Goal: Find specific page/section: Find specific page/section

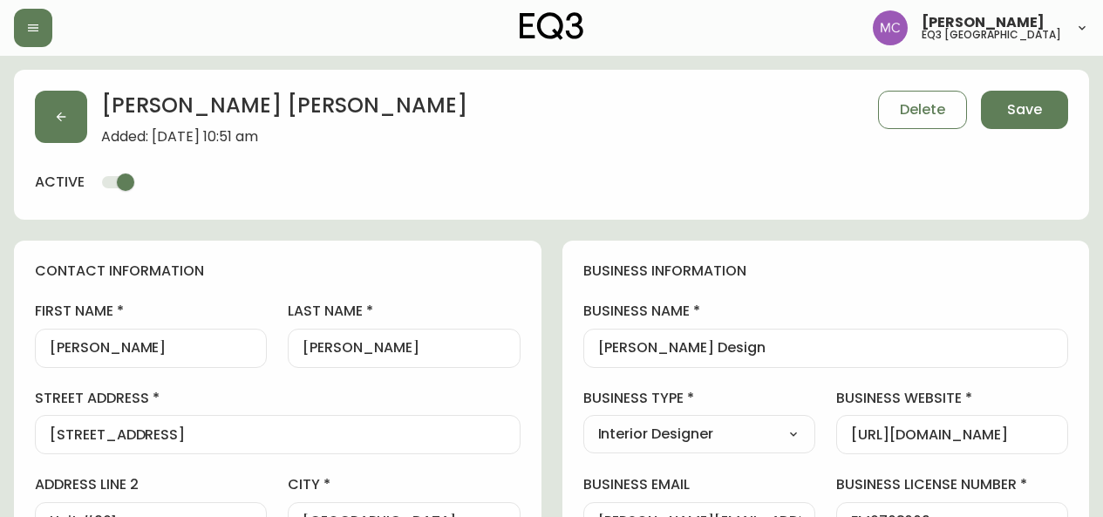
select select "BC"
select select "CA"
select select "CA_EN"
select select "Trade Show"
select select "Interior Designer"
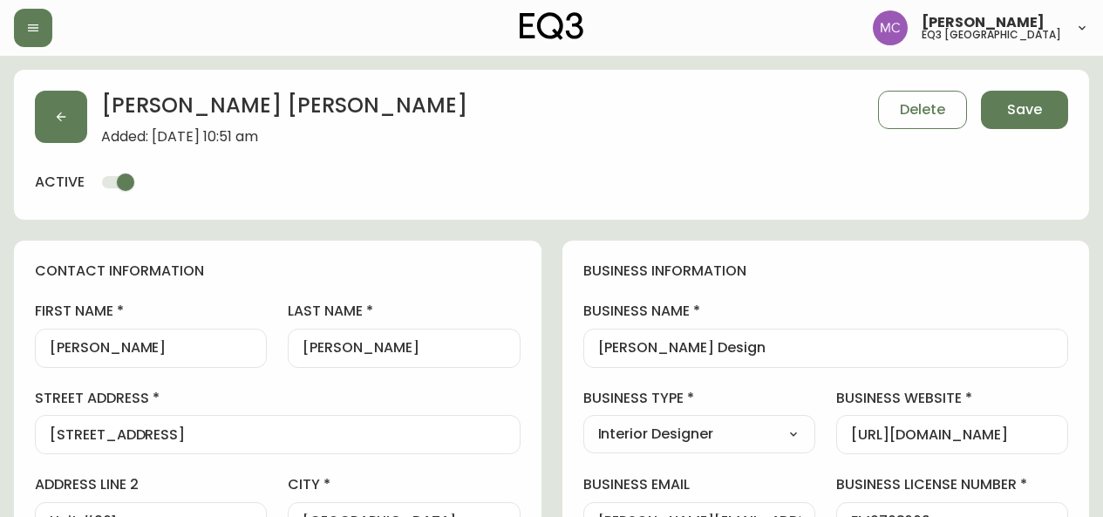
select select "cjw10z96p001r6gs00juufhhe"
select select "false"
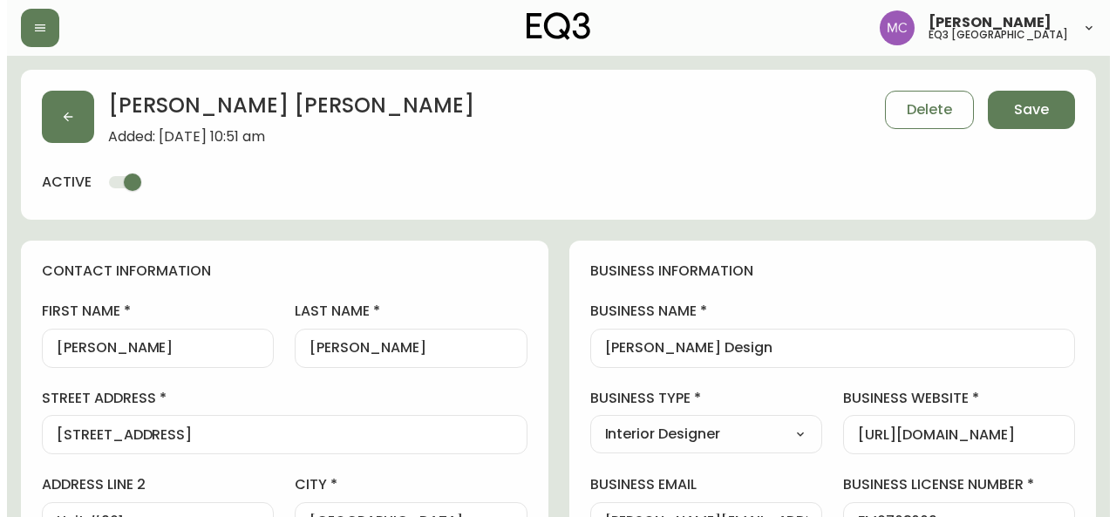
scroll to position [223, 0]
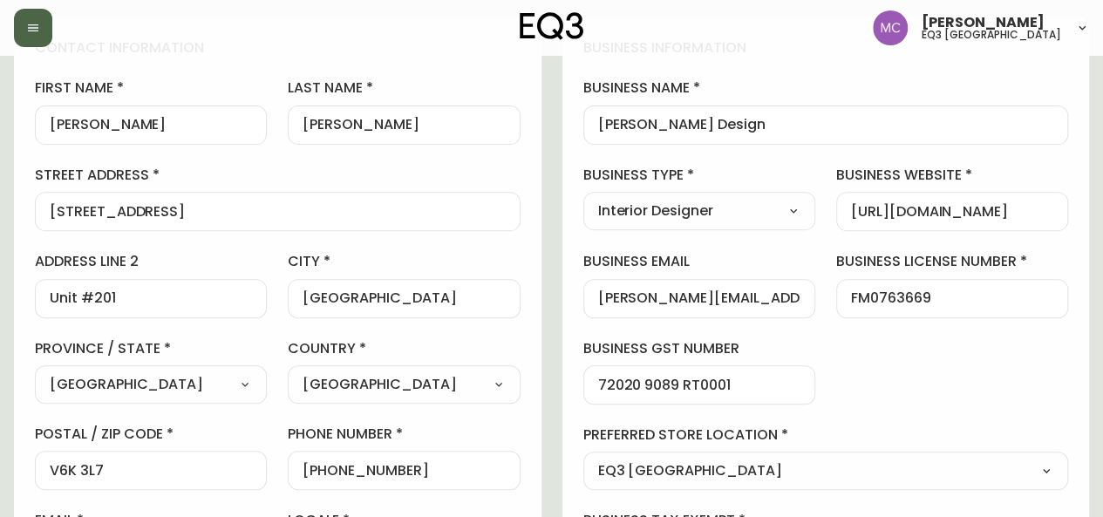
click at [30, 25] on icon "button" at bounding box center [33, 27] width 10 height 7
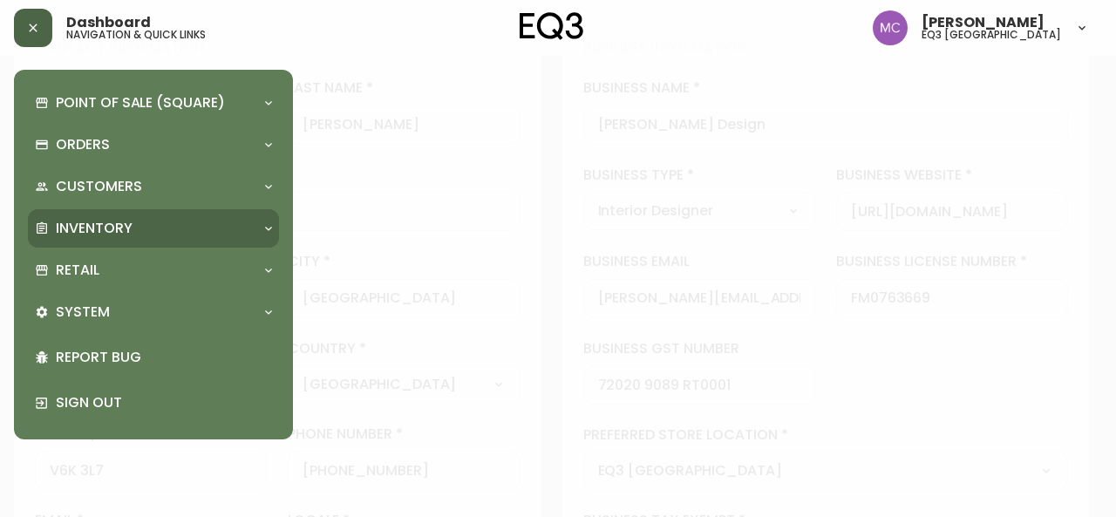
scroll to position [225, 0]
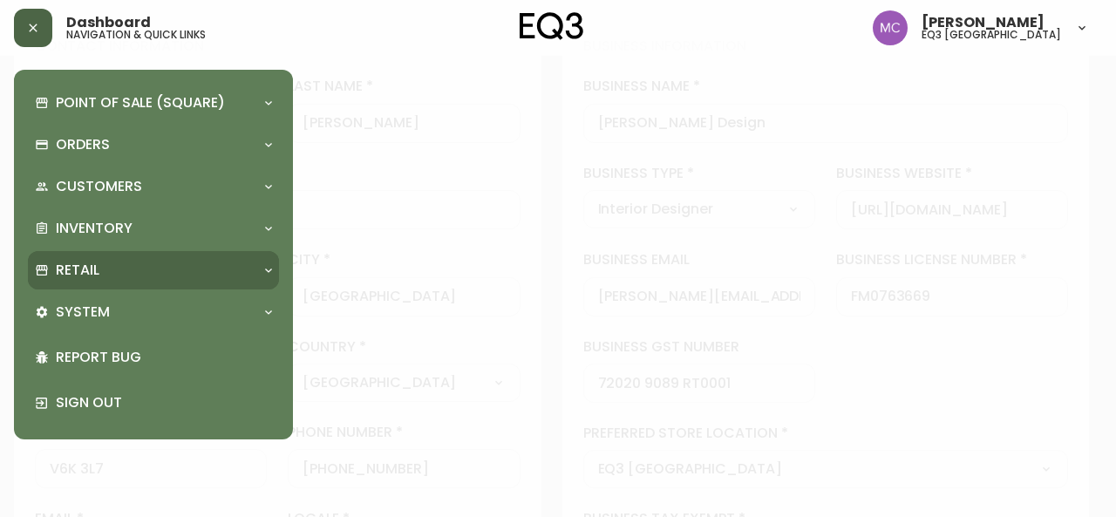
click at [74, 276] on p "Retail" at bounding box center [78, 270] width 44 height 19
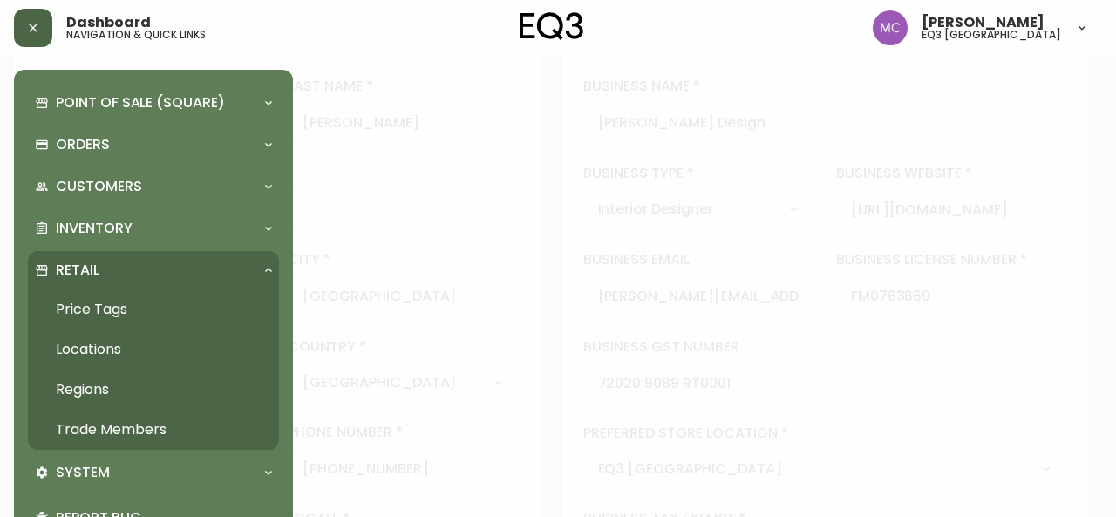
click at [138, 435] on link "Trade Members" at bounding box center [153, 430] width 251 height 40
